Goal: Task Accomplishment & Management: Use online tool/utility

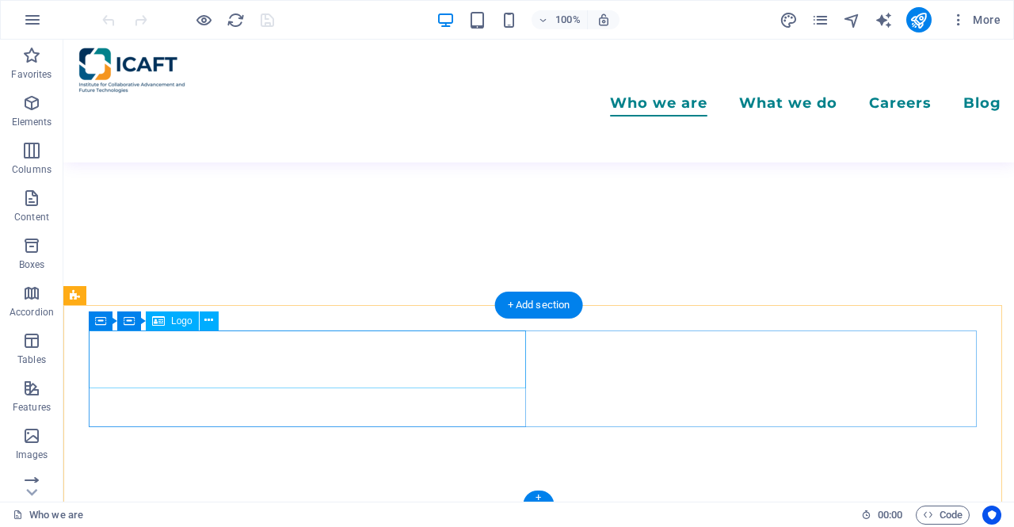
scroll to position [3313, 0]
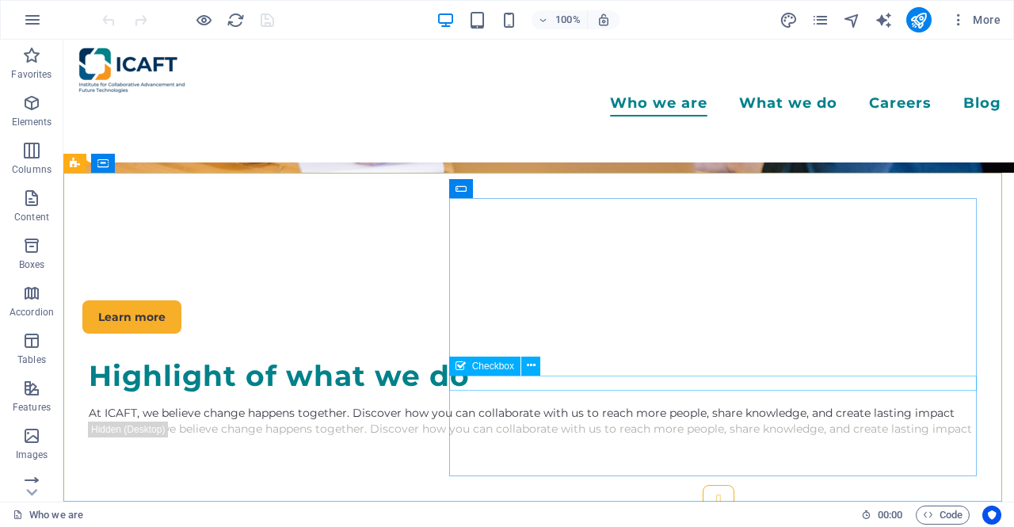
scroll to position [3011, 0]
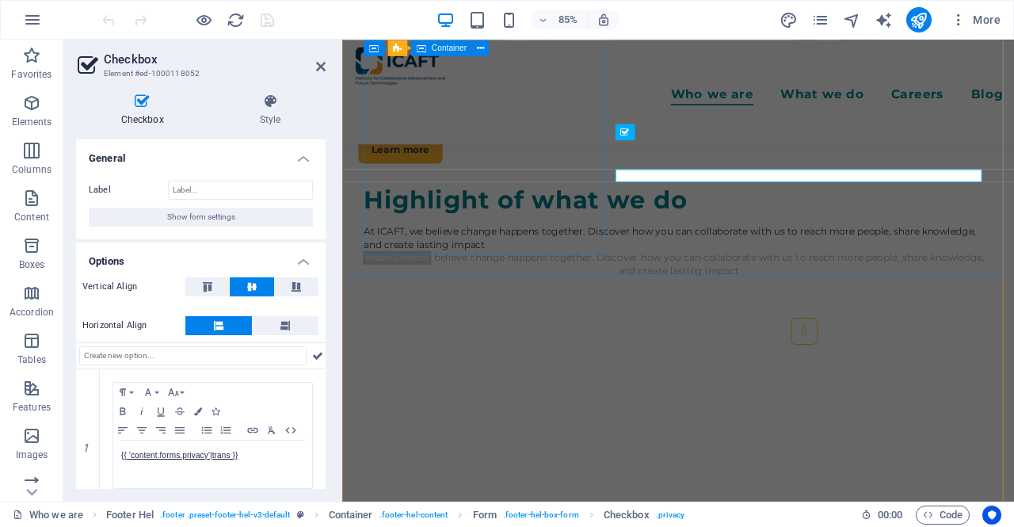
scroll to position [3130, 0]
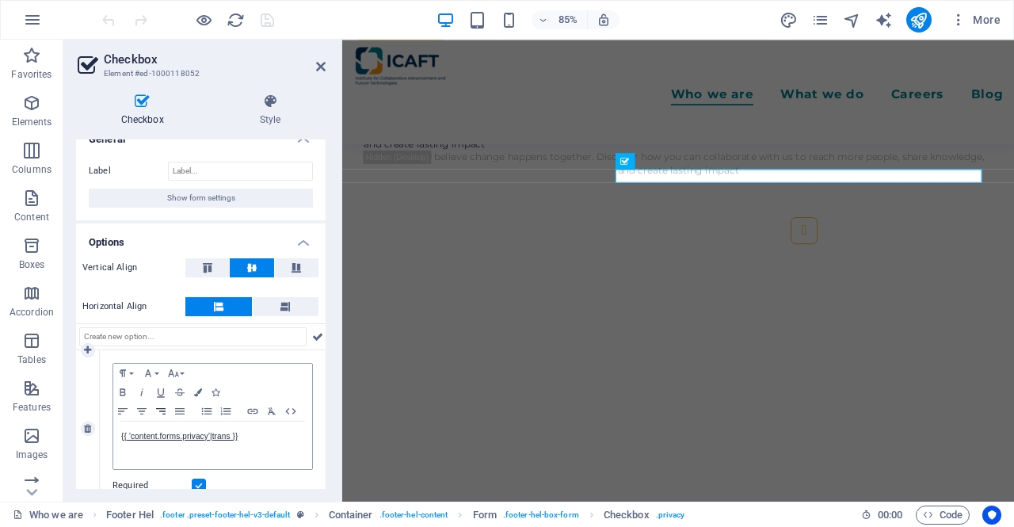
scroll to position [43, 0]
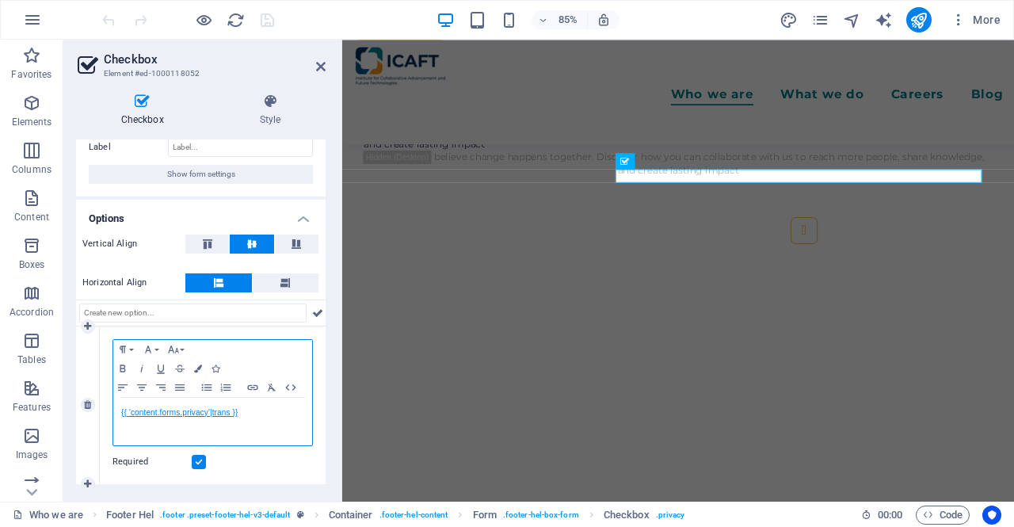
click at [214, 408] on link "{{ 'content.forms.privacy'|trans }}" at bounding box center [179, 412] width 116 height 9
click at [245, 414] on p "{{ 'content.forms.privacy'|trans }}" at bounding box center [212, 413] width 183 height 14
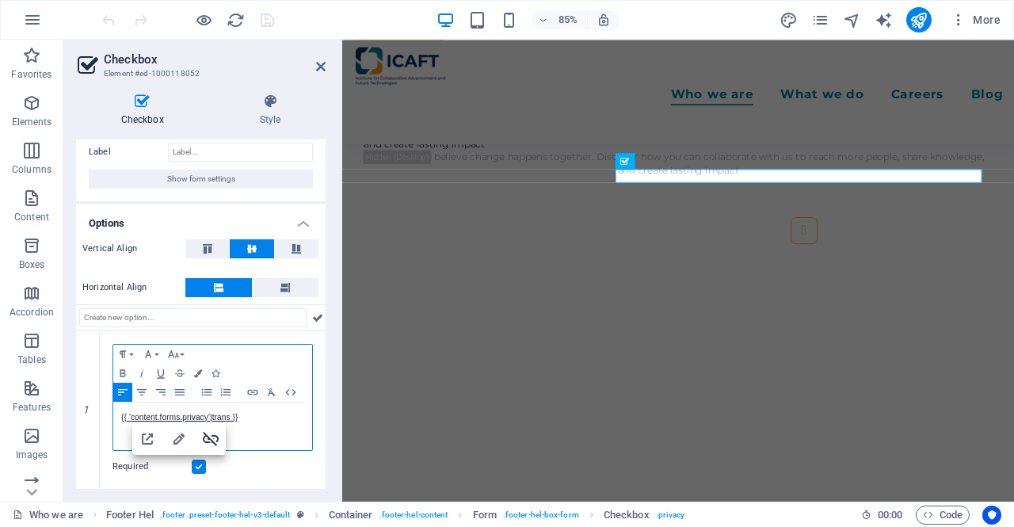
scroll to position [36, 0]
click at [212, 440] on icon "button" at bounding box center [211, 439] width 16 height 14
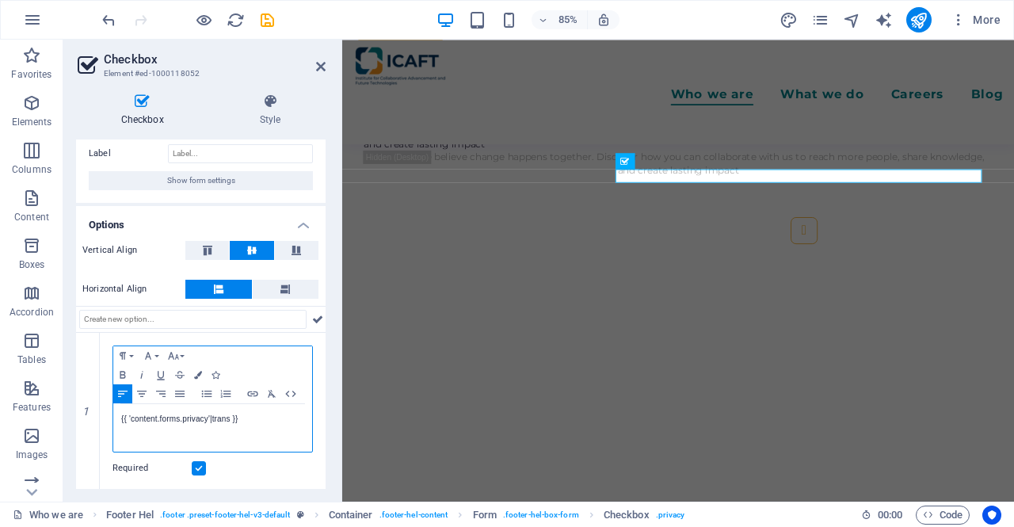
scroll to position [43, 0]
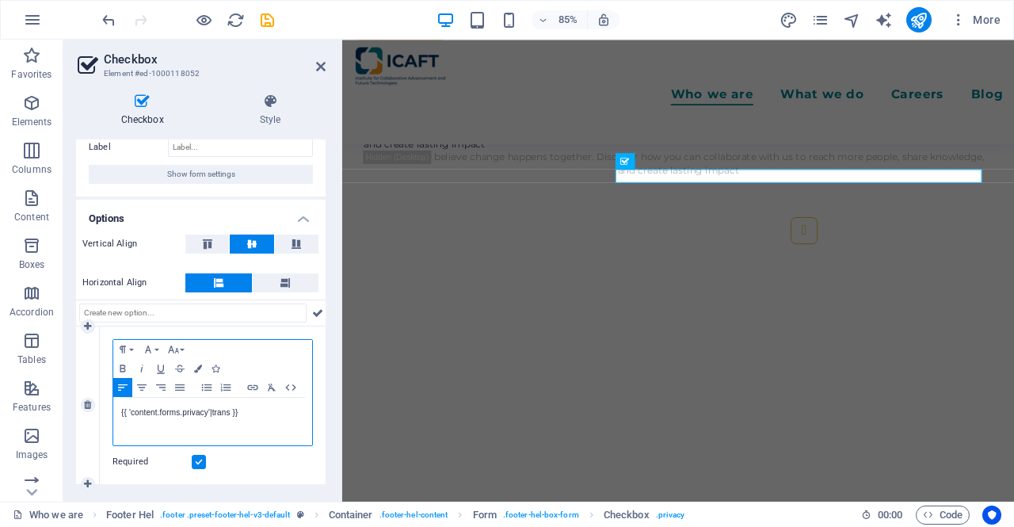
click at [244, 414] on p "{{ 'content.forms.privacy'|trans }}" at bounding box center [212, 413] width 183 height 14
click at [223, 409] on p "{{ 'content.forms.privacy'|trans }}" at bounding box center [212, 413] width 183 height 14
click at [258, 413] on p "{{ 'content.forms.privacy'|trans }}" at bounding box center [212, 413] width 183 height 14
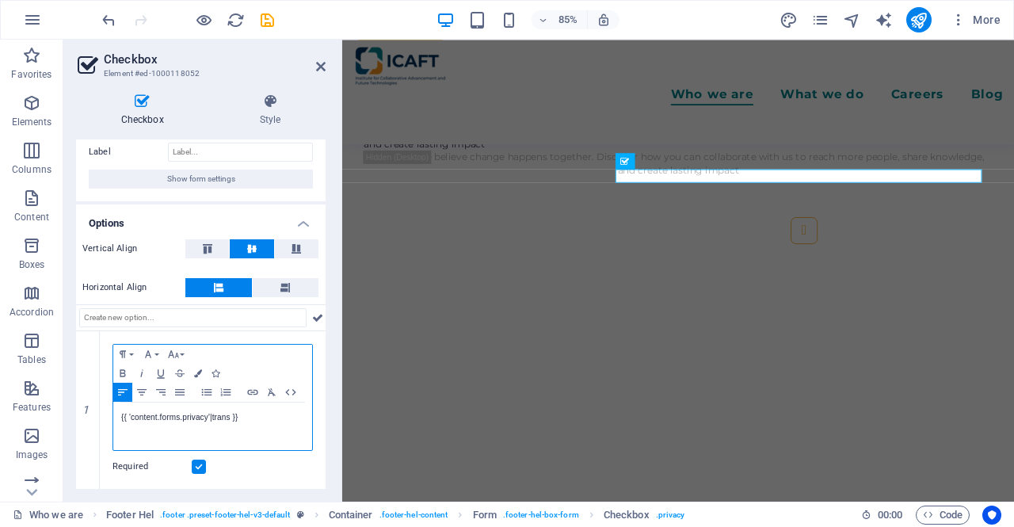
scroll to position [36, 0]
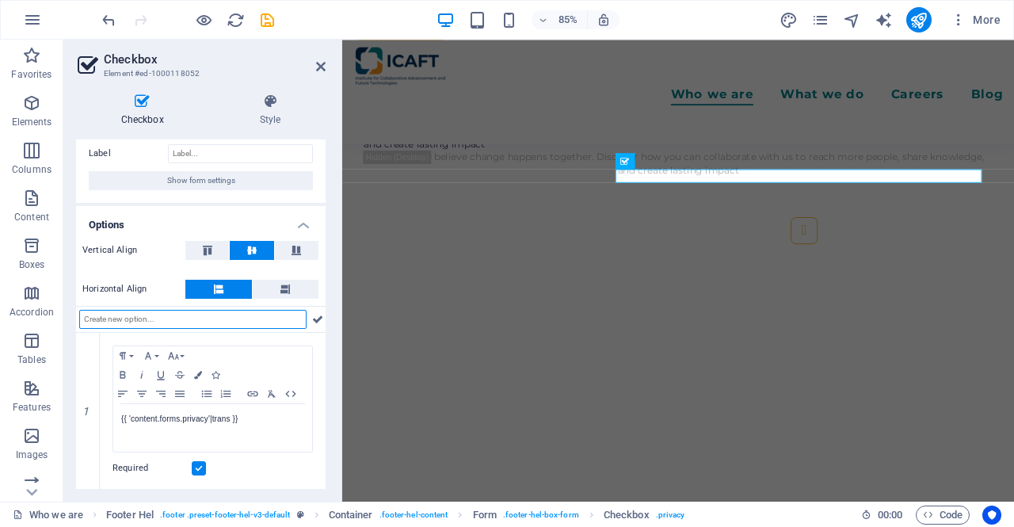
click at [163, 323] on input "text" at bounding box center [192, 319] width 227 height 19
click at [319, 71] on icon at bounding box center [321, 66] width 10 height 13
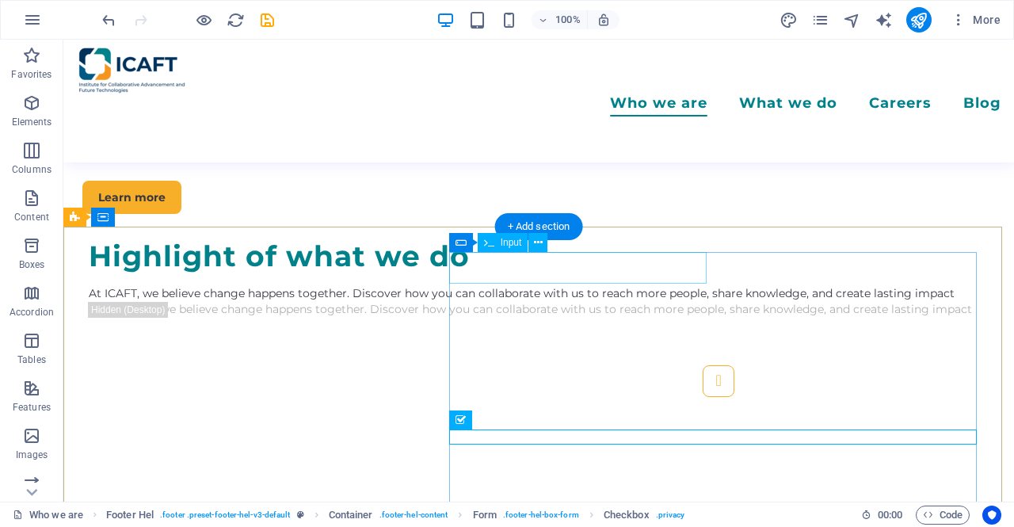
scroll to position [2774, 0]
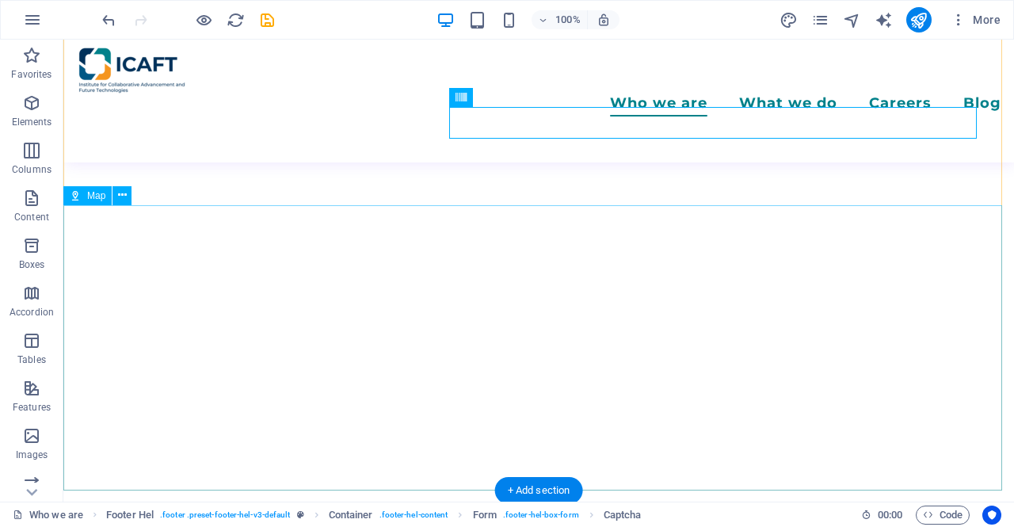
scroll to position [3313, 0]
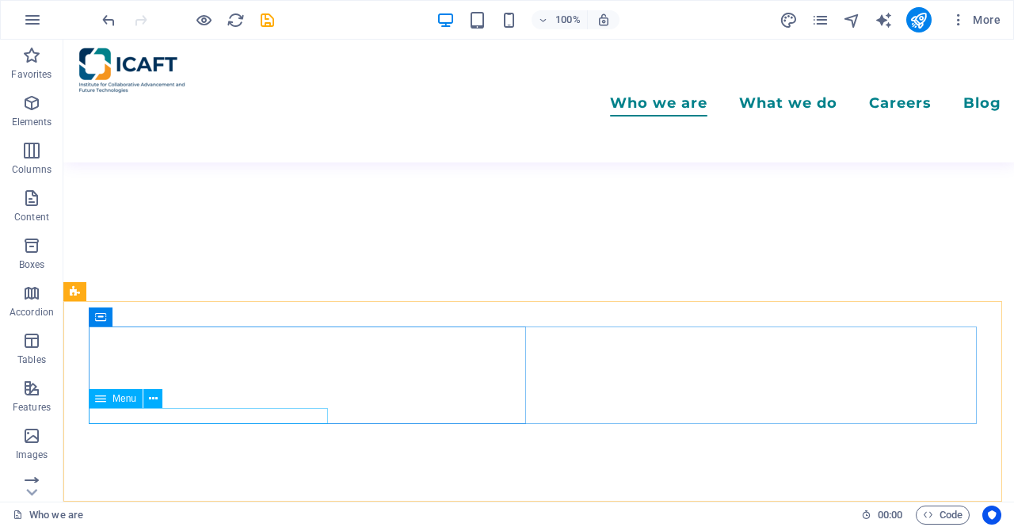
click at [125, 403] on span "Menu" at bounding box center [125, 399] width 24 height 10
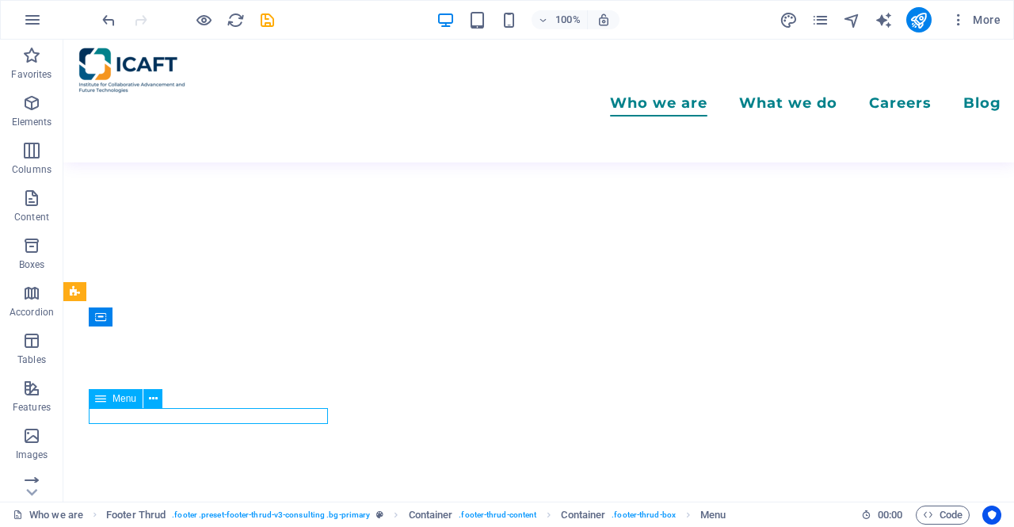
click at [125, 403] on span "Menu" at bounding box center [125, 399] width 24 height 10
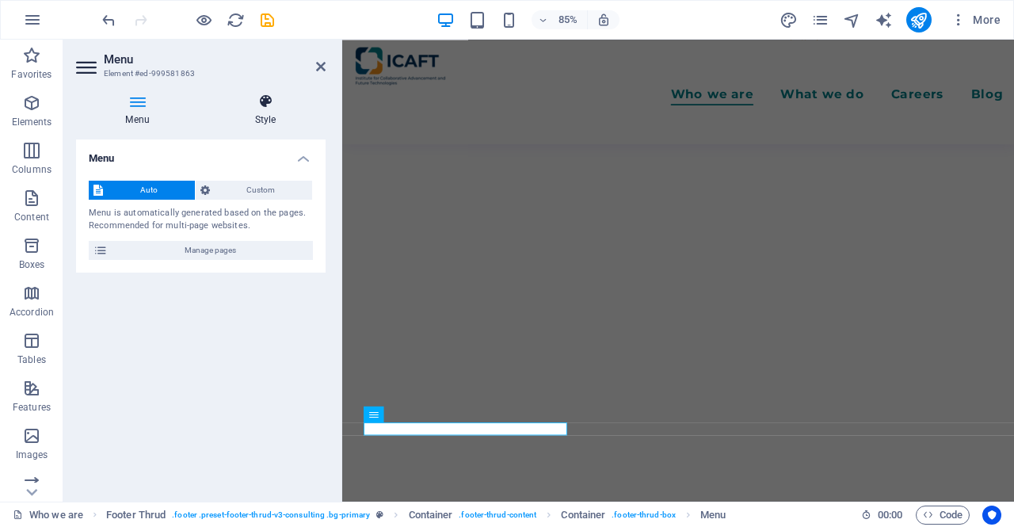
click at [267, 101] on icon at bounding box center [265, 102] width 120 height 16
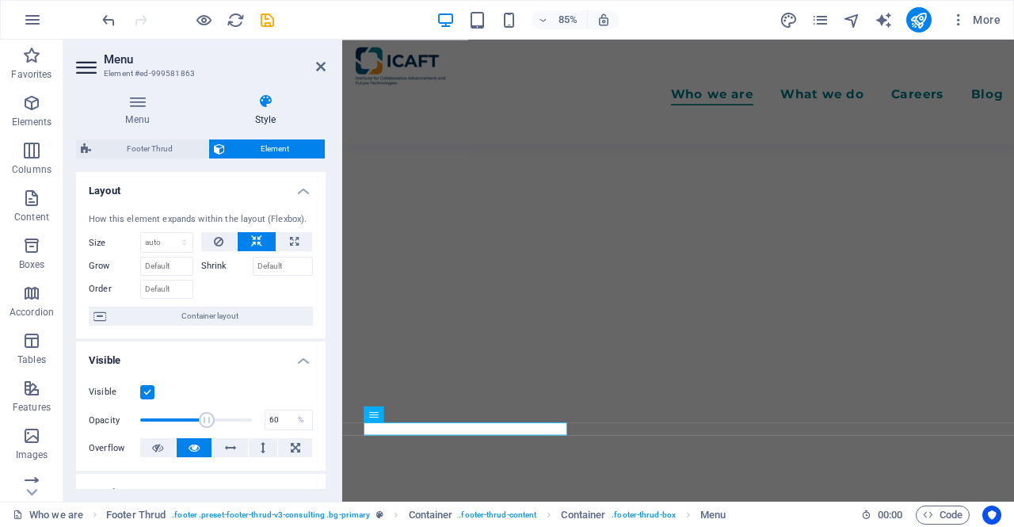
click at [313, 71] on header "Menu Element #ed-999581863" at bounding box center [201, 60] width 250 height 41
click at [320, 64] on icon at bounding box center [321, 66] width 10 height 13
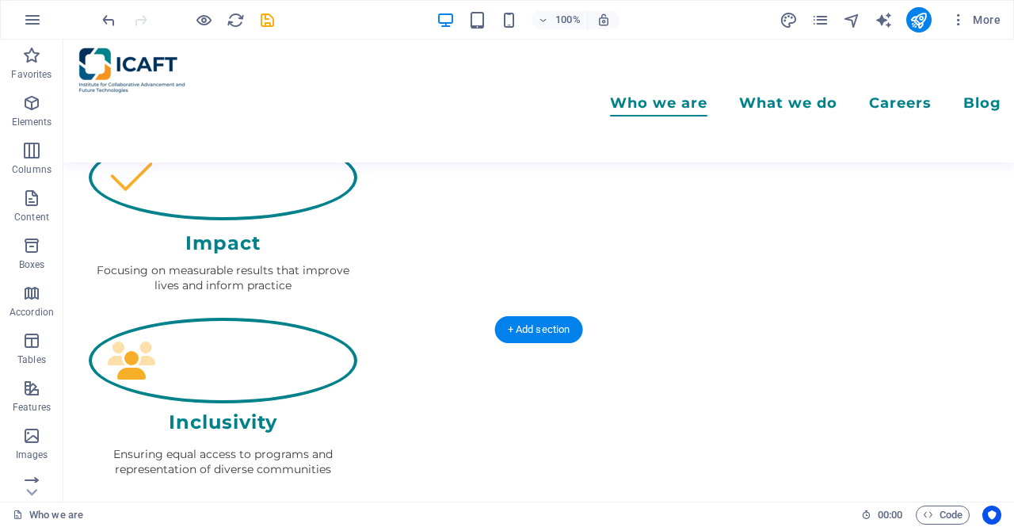
scroll to position [1490, 0]
